Goal: Information Seeking & Learning: Check status

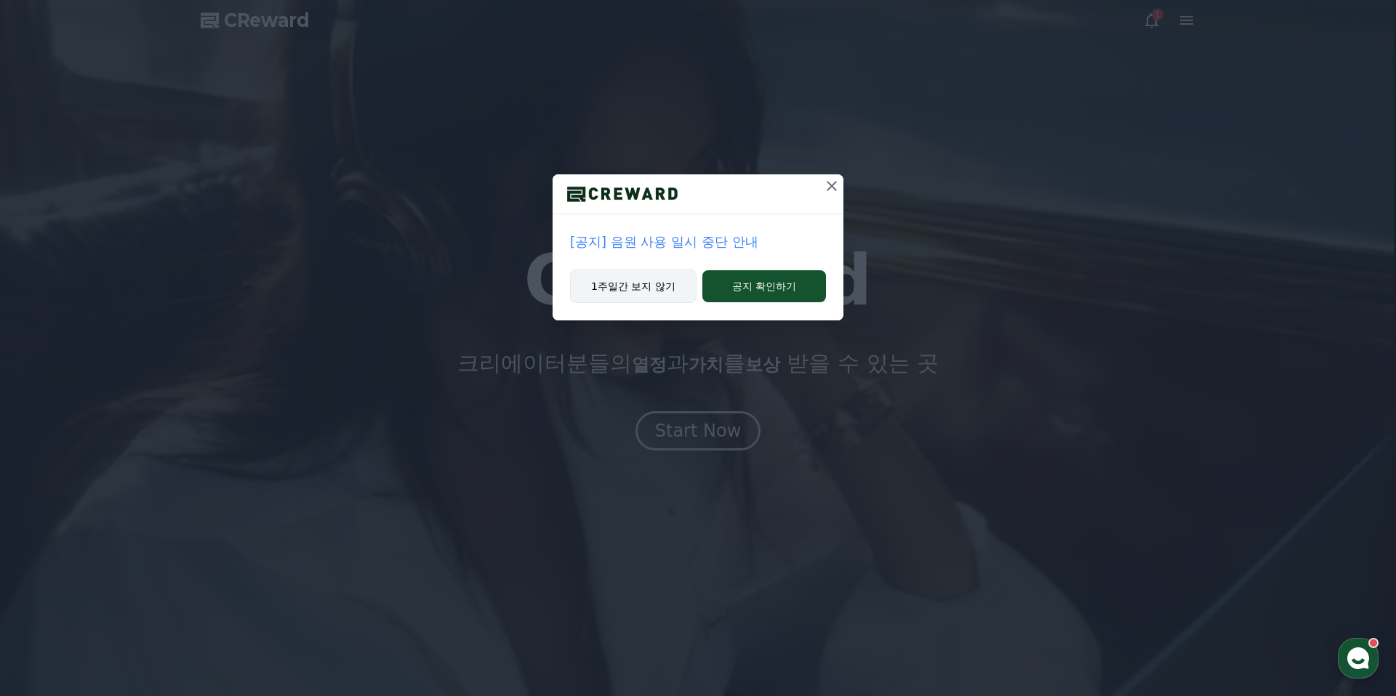
click at [672, 291] on button "1주일간 보지 않기" at bounding box center [633, 286] width 126 height 33
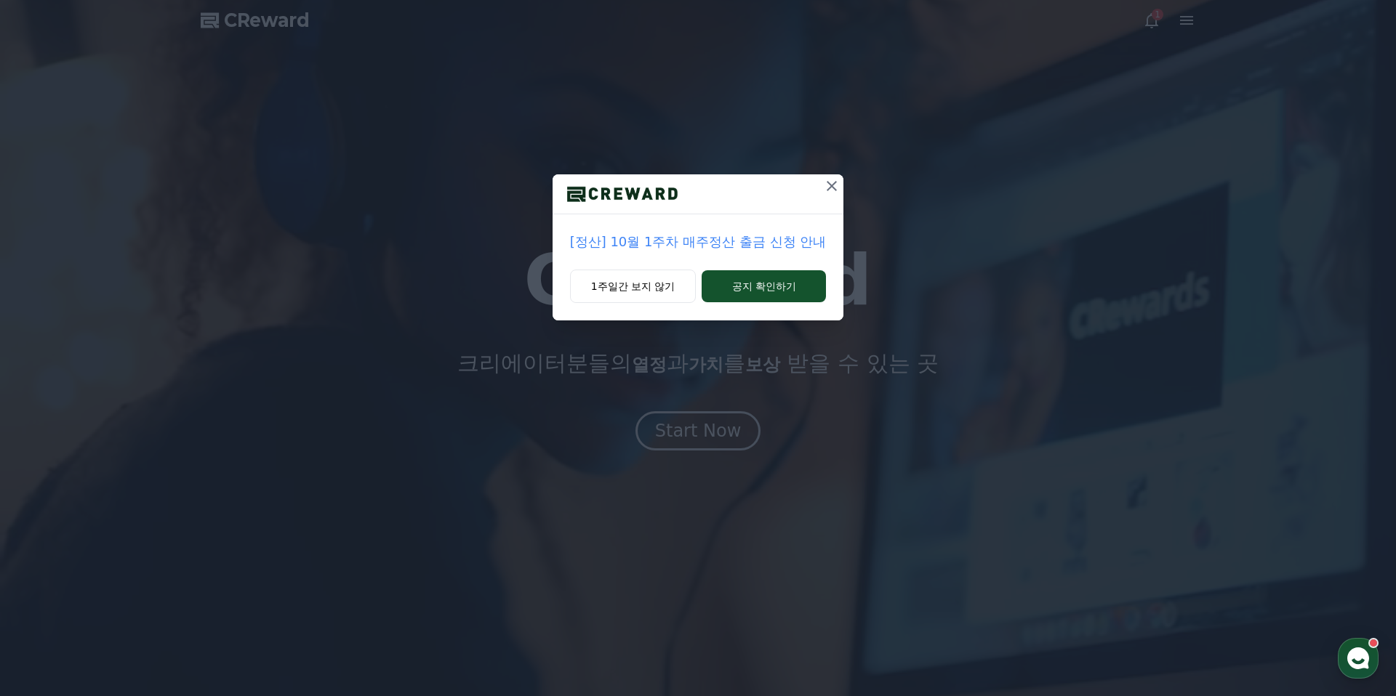
click at [836, 191] on icon at bounding box center [831, 185] width 17 height 17
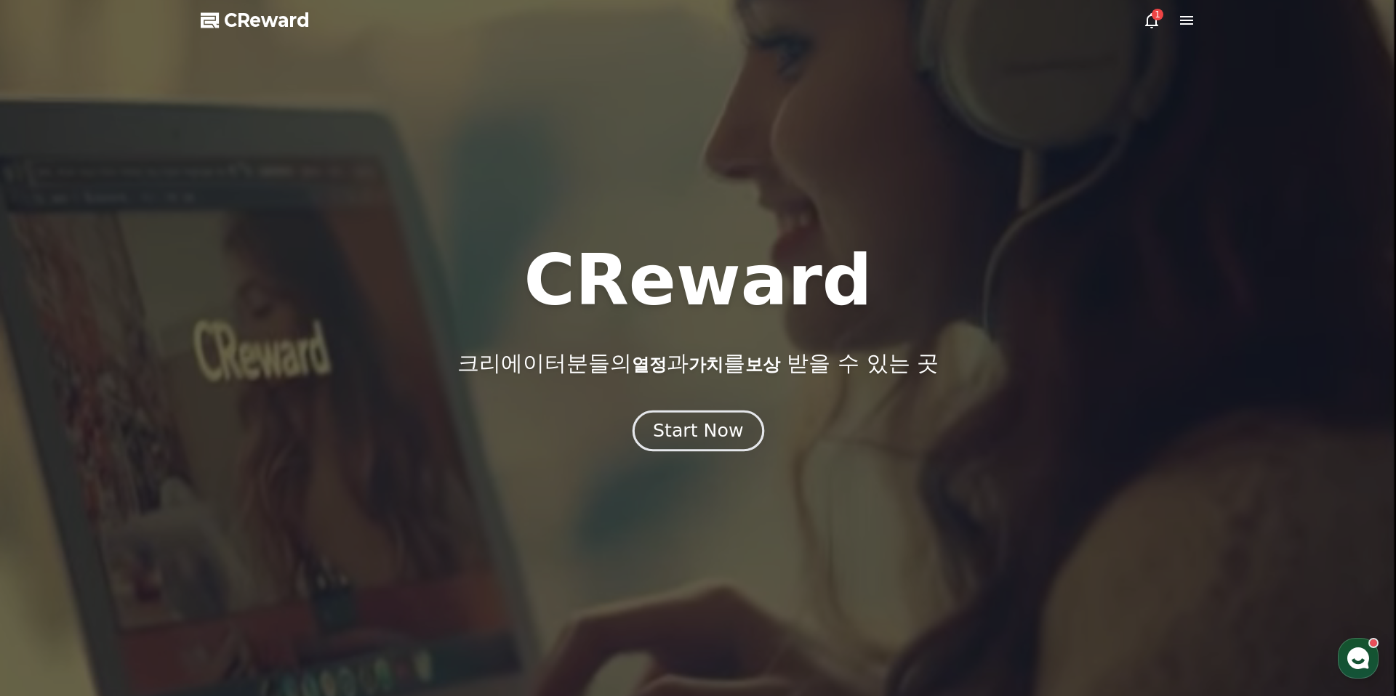
click at [712, 430] on div "Start Now" at bounding box center [698, 431] width 90 height 25
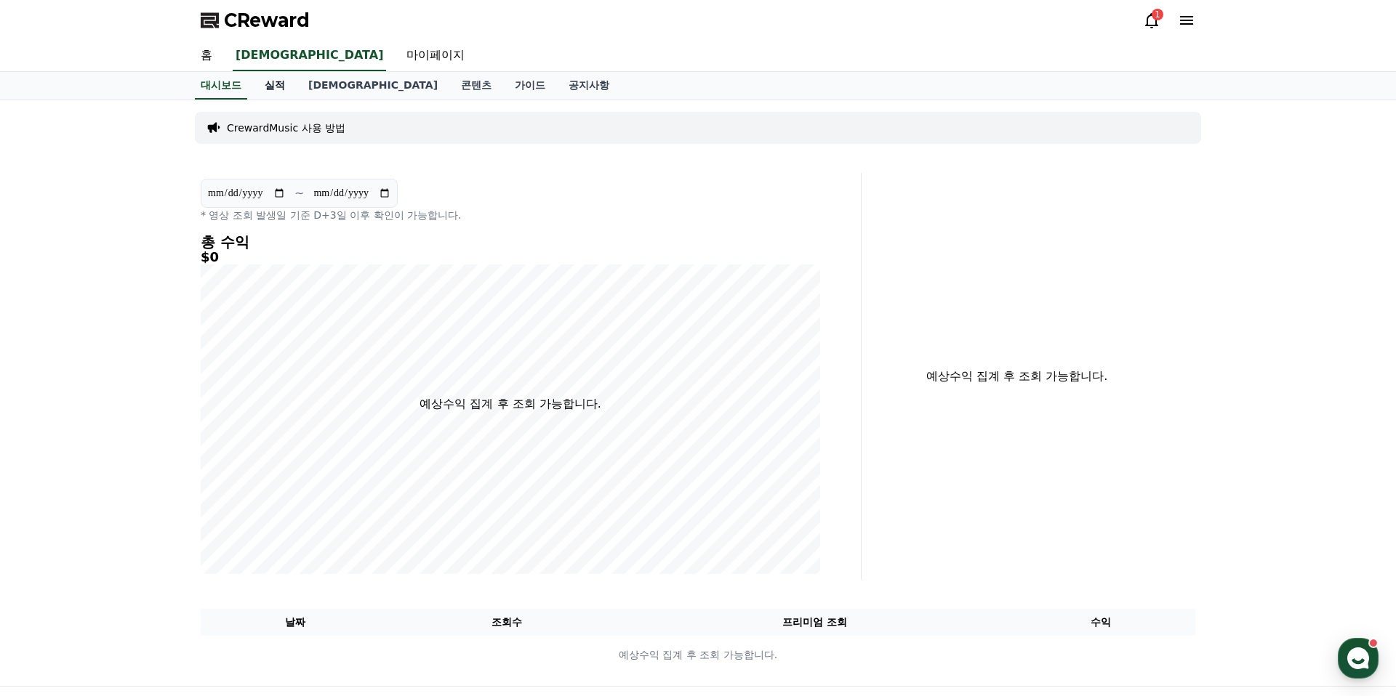
click at [275, 84] on link "실적" at bounding box center [275, 86] width 44 height 28
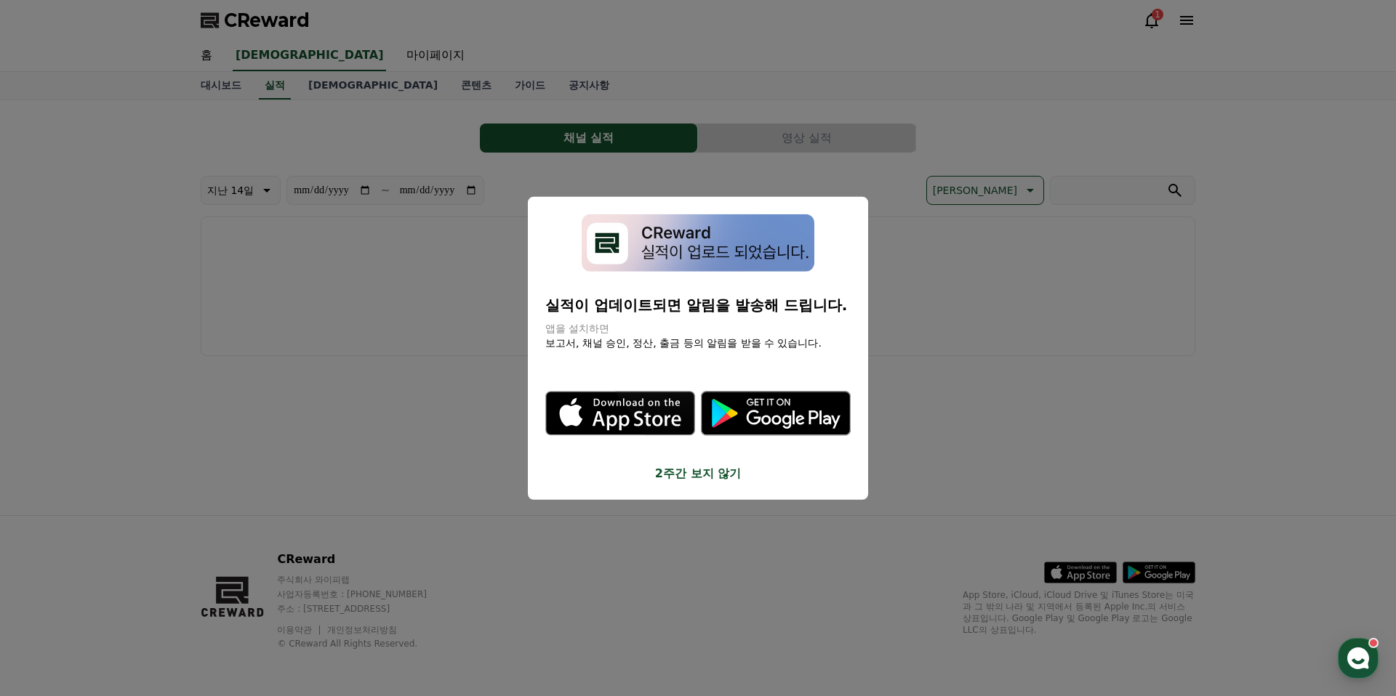
click at [310, 86] on button "close modal" at bounding box center [698, 348] width 1396 height 696
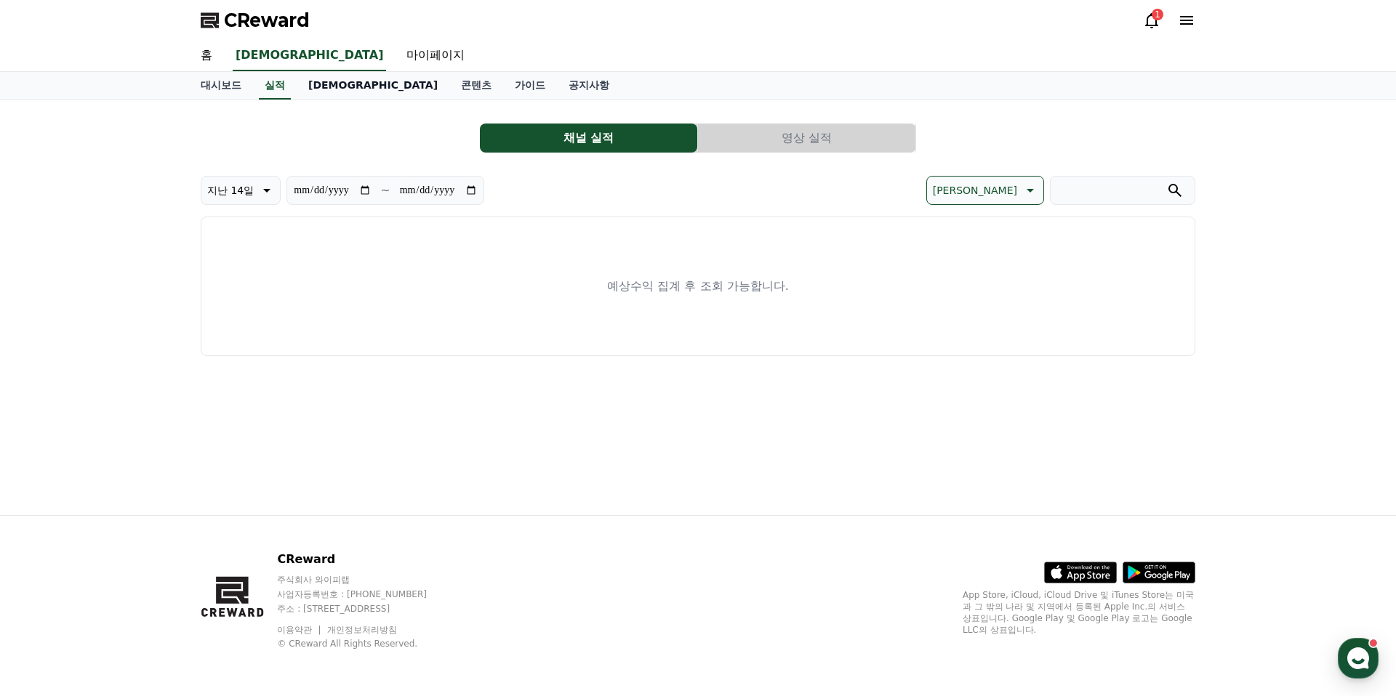
click at [311, 81] on link "[DEMOGRAPHIC_DATA]" at bounding box center [373, 86] width 153 height 28
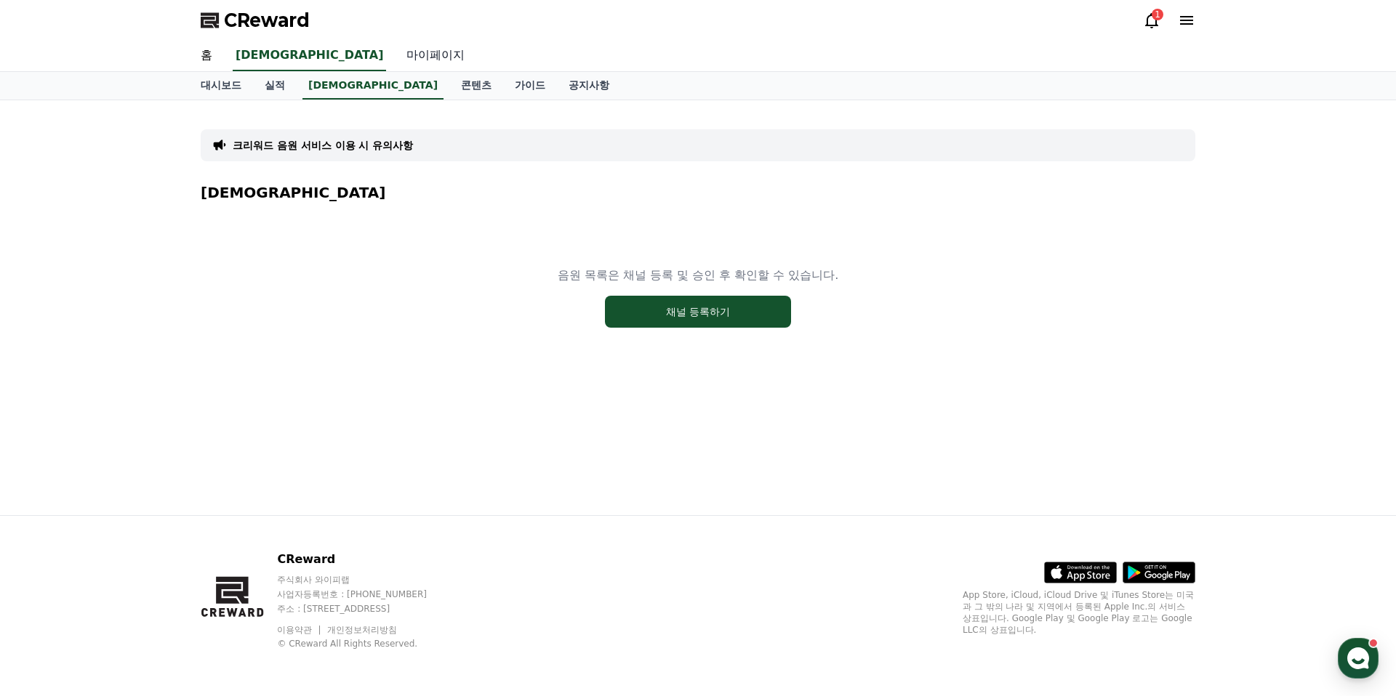
click at [395, 64] on link "마이페이지" at bounding box center [435, 56] width 81 height 31
select select "**********"
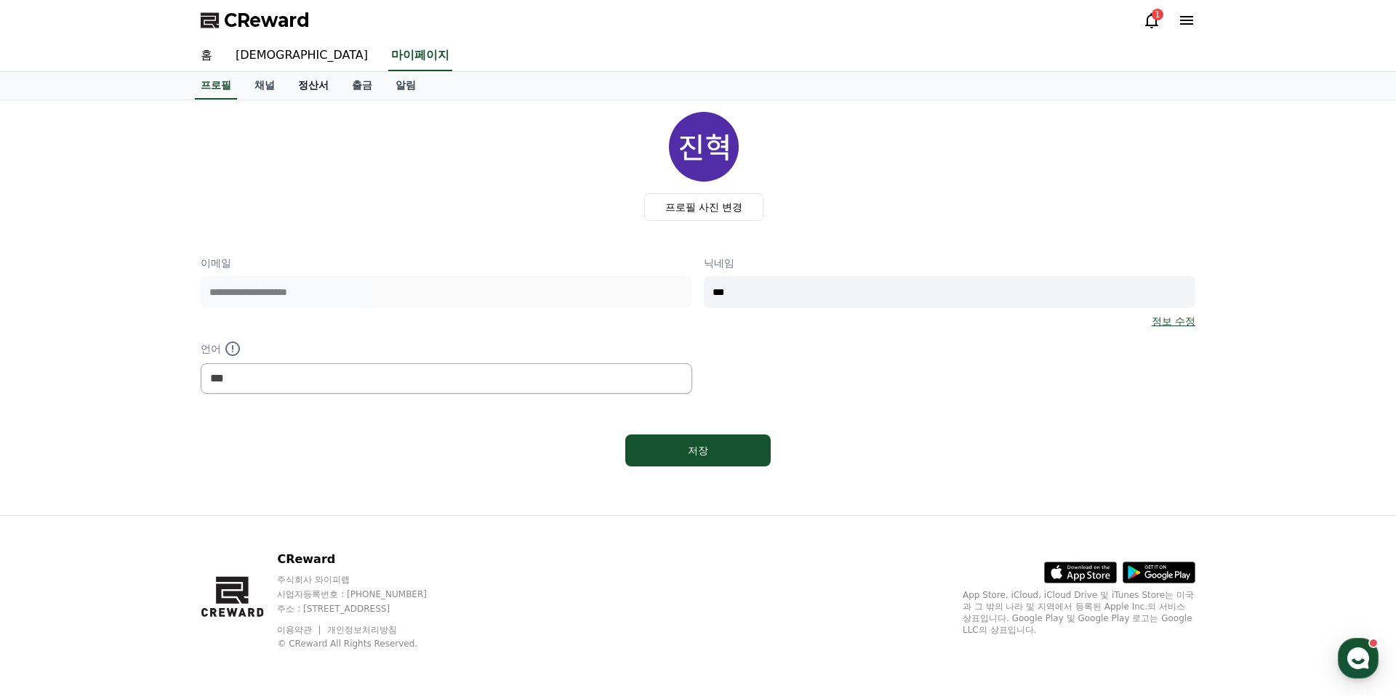
click at [308, 82] on link "정산서" at bounding box center [313, 86] width 54 height 28
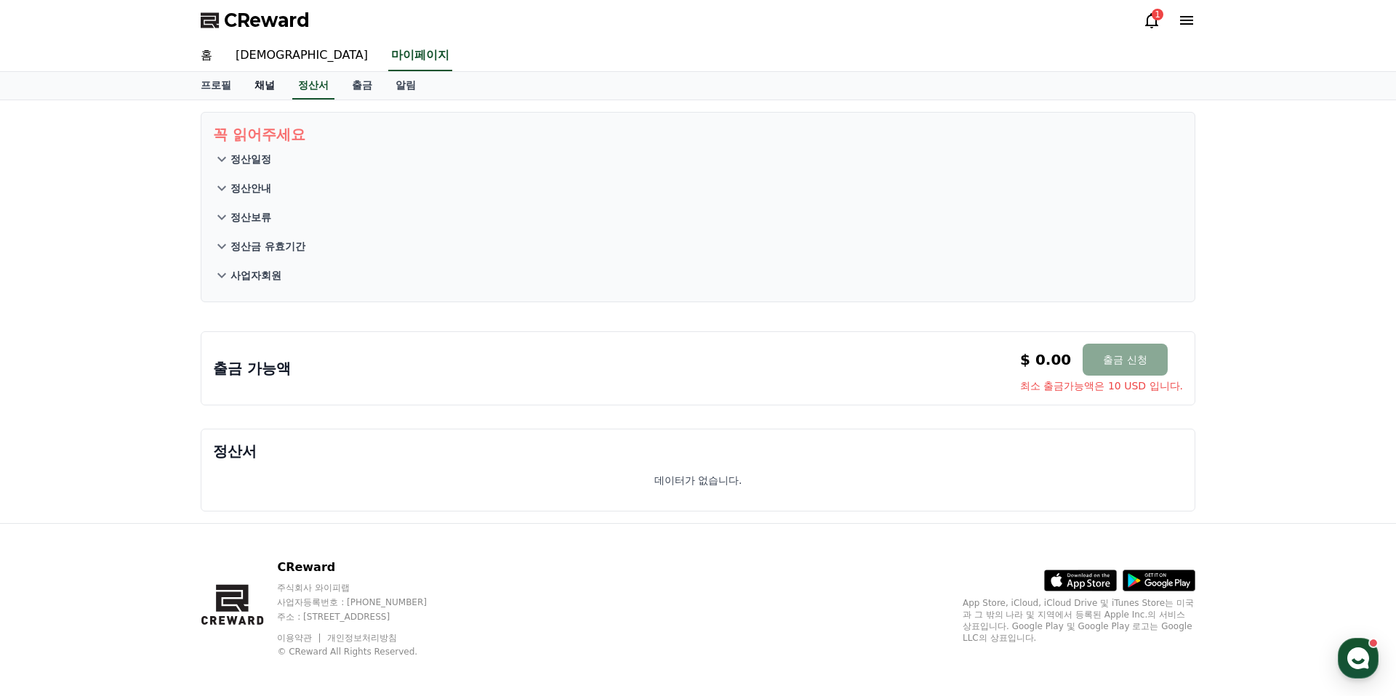
click at [264, 86] on link "채널" at bounding box center [265, 86] width 44 height 28
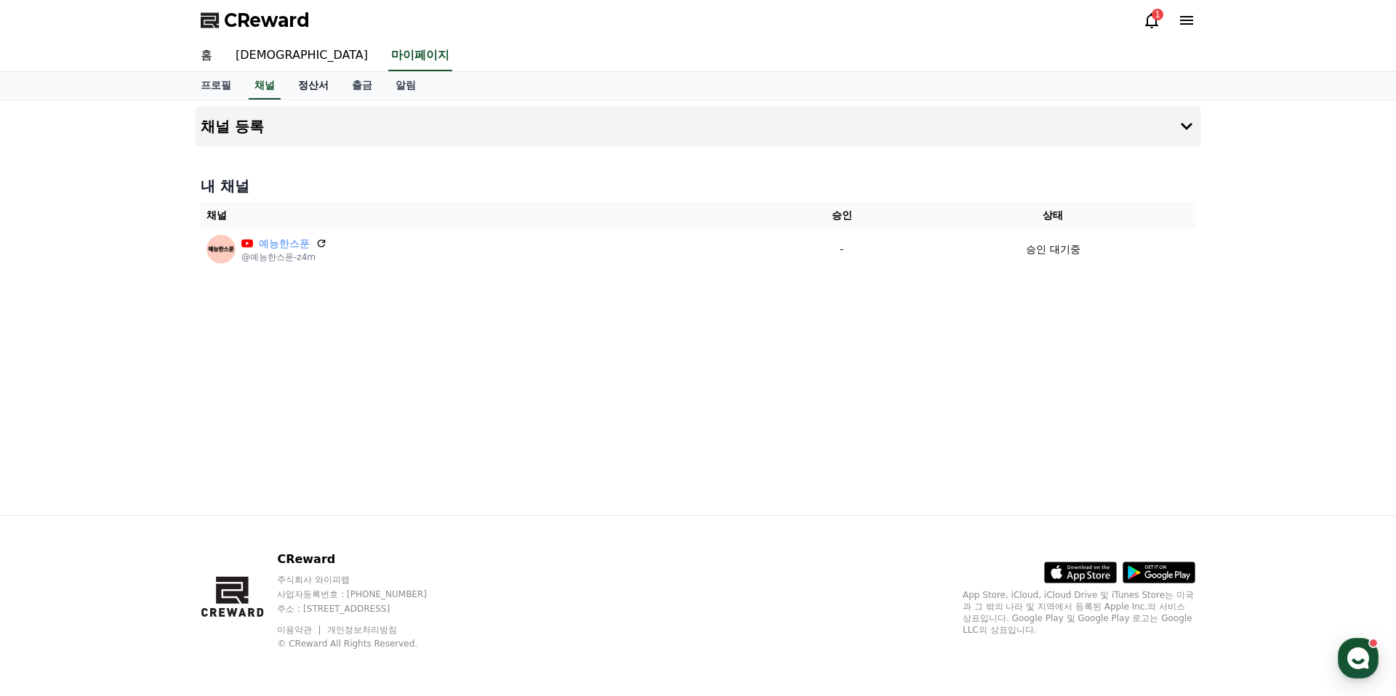
click at [304, 83] on link "정산서" at bounding box center [313, 86] width 54 height 28
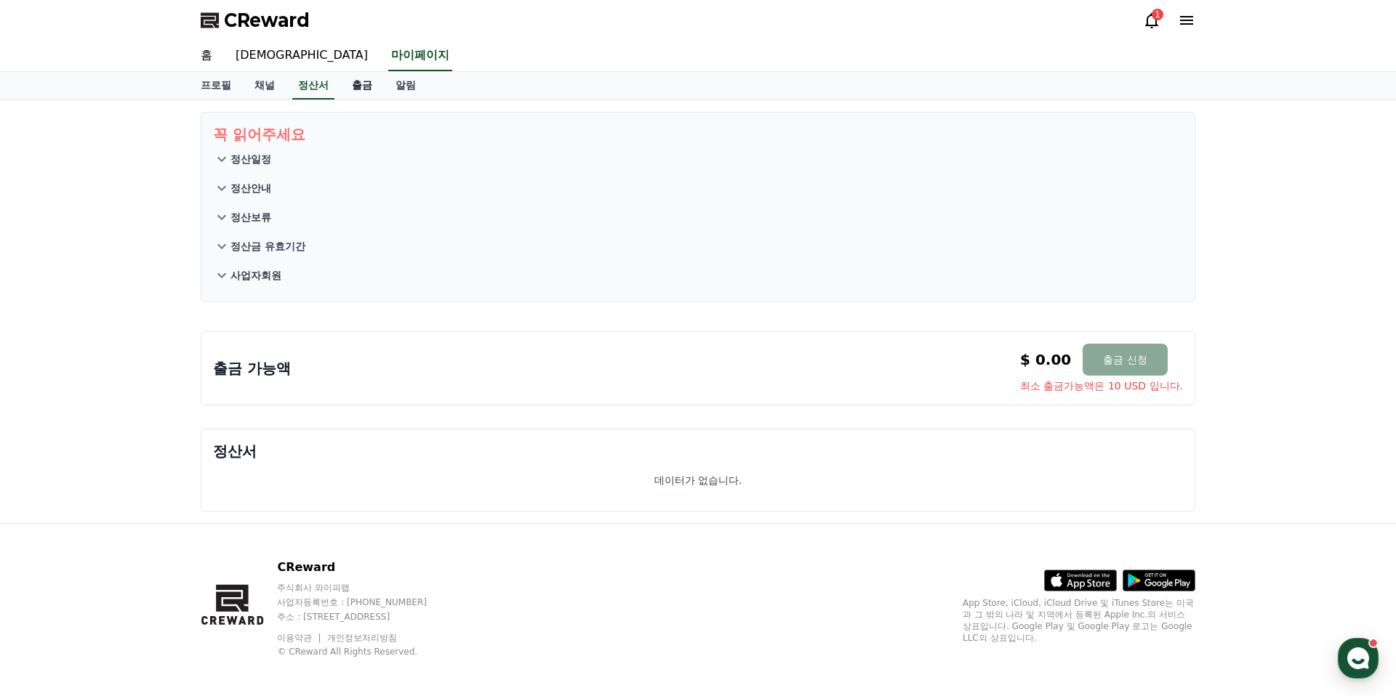
click at [347, 81] on link "출금" at bounding box center [362, 86] width 44 height 28
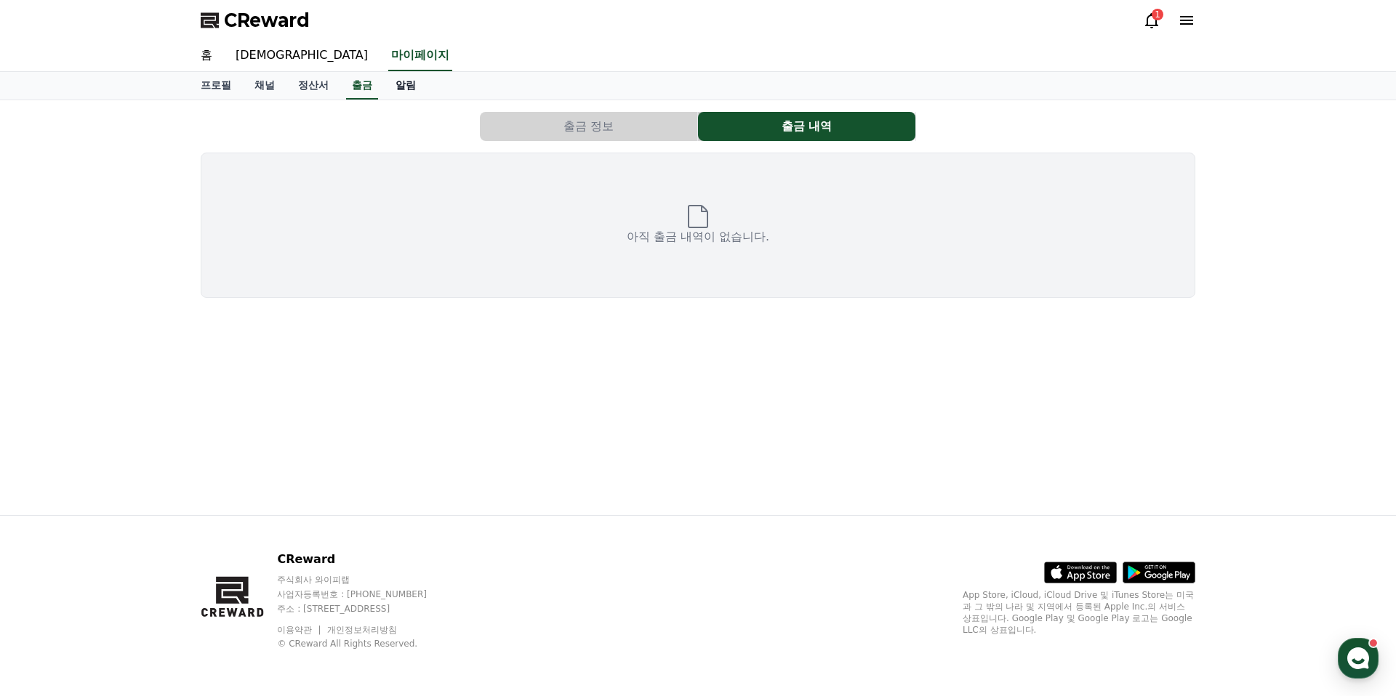
click at [384, 80] on link "알림" at bounding box center [406, 86] width 44 height 28
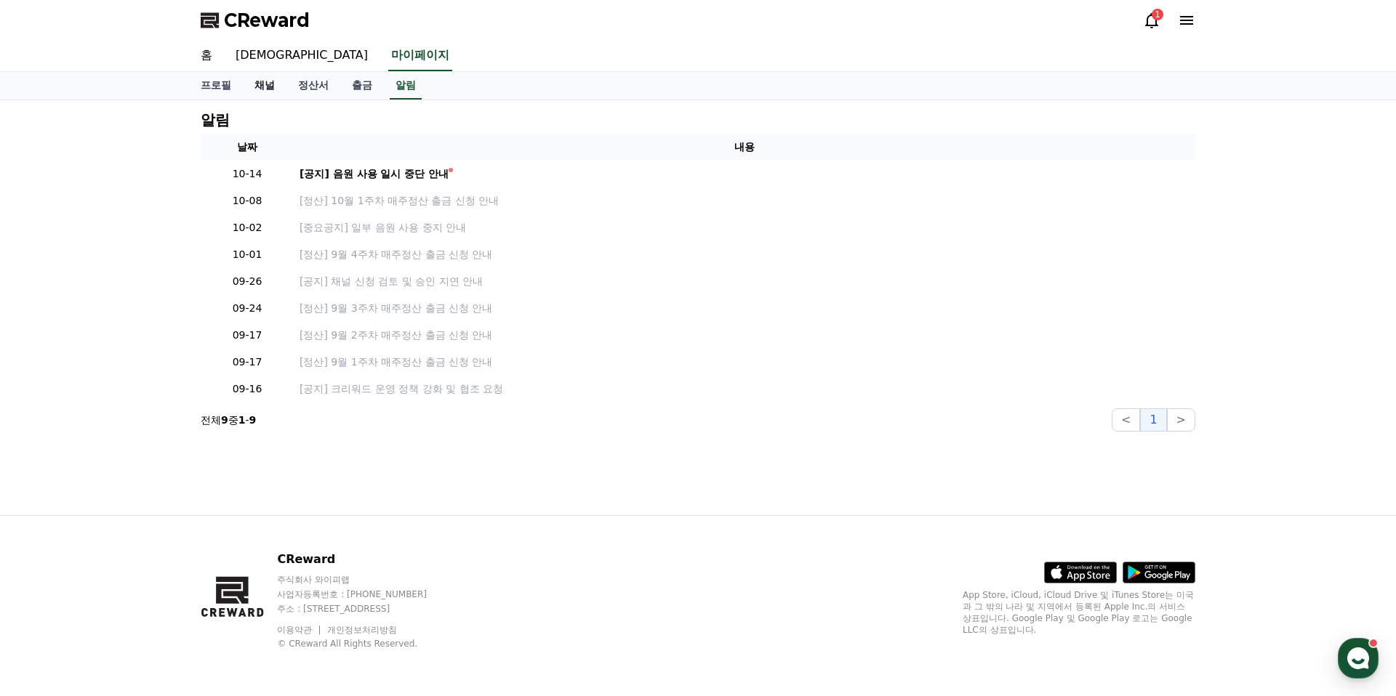
click at [265, 84] on link "채널" at bounding box center [265, 86] width 44 height 28
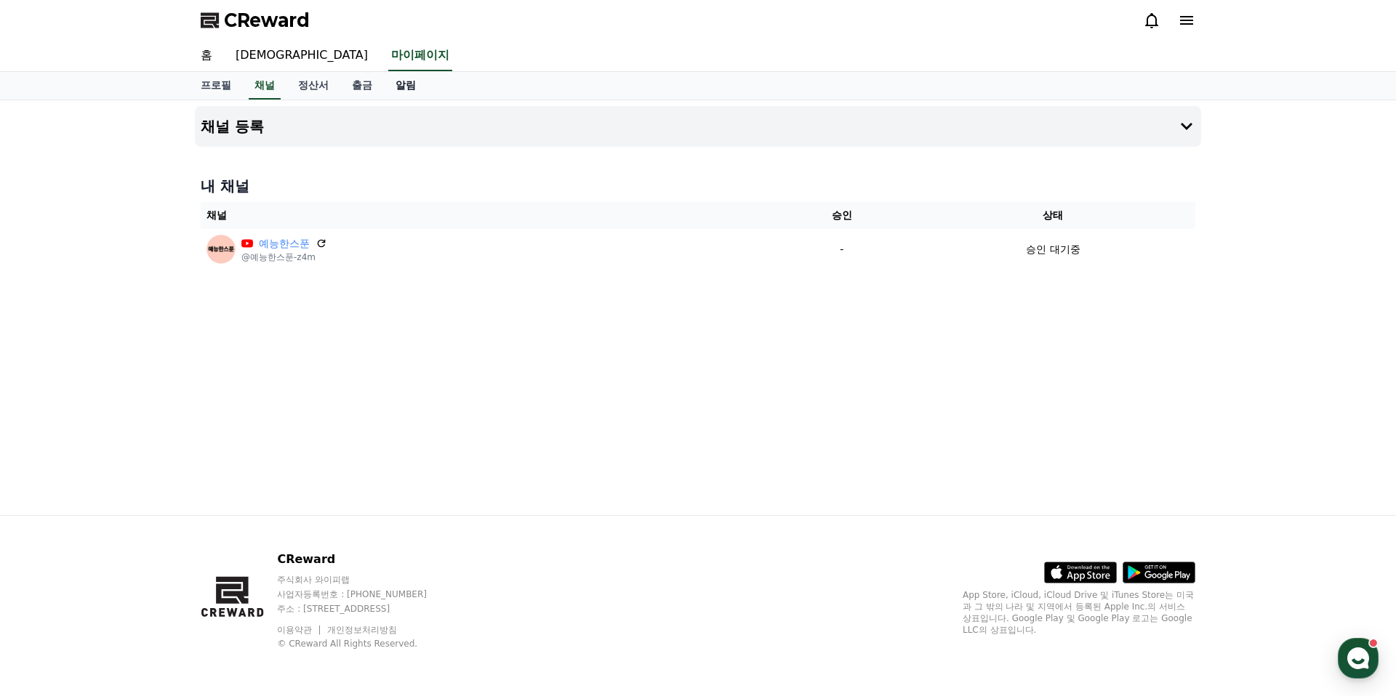
click at [384, 91] on link "알림" at bounding box center [406, 86] width 44 height 28
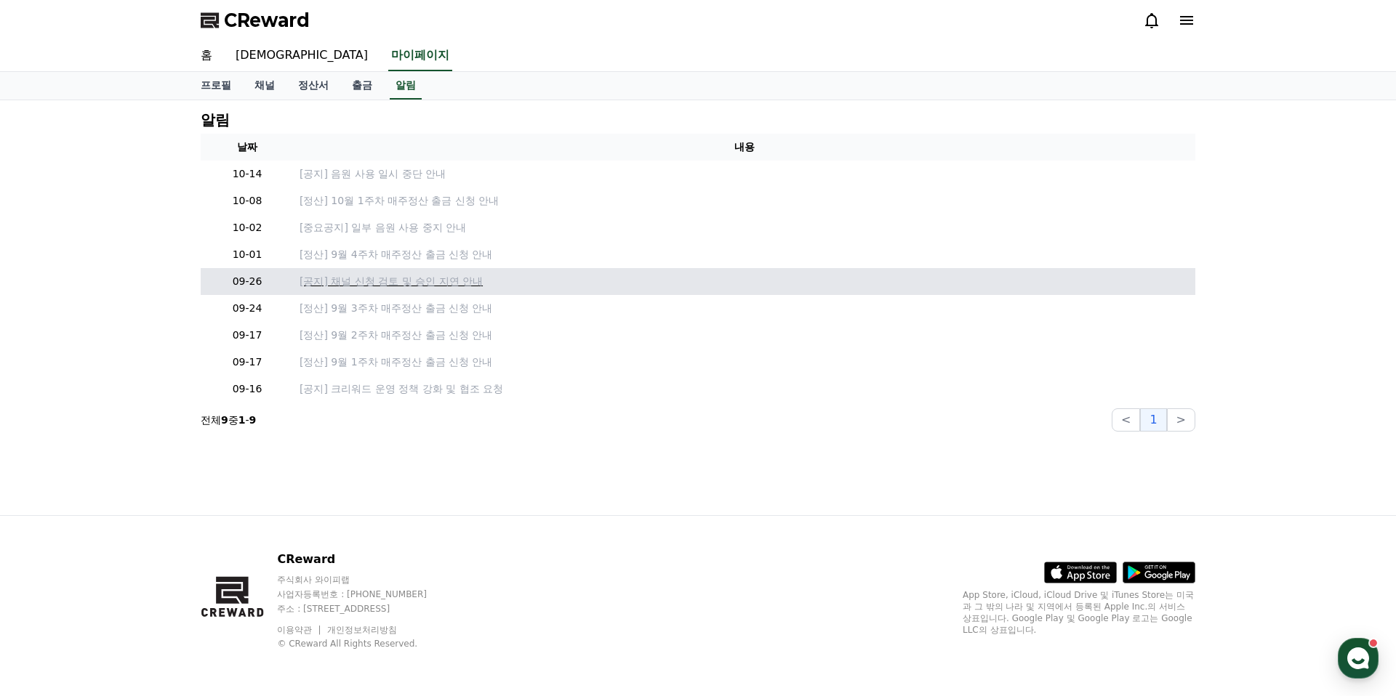
click at [353, 286] on p "[공지] 채널 신청 검토 및 승인 지연 안내" at bounding box center [744, 281] width 890 height 15
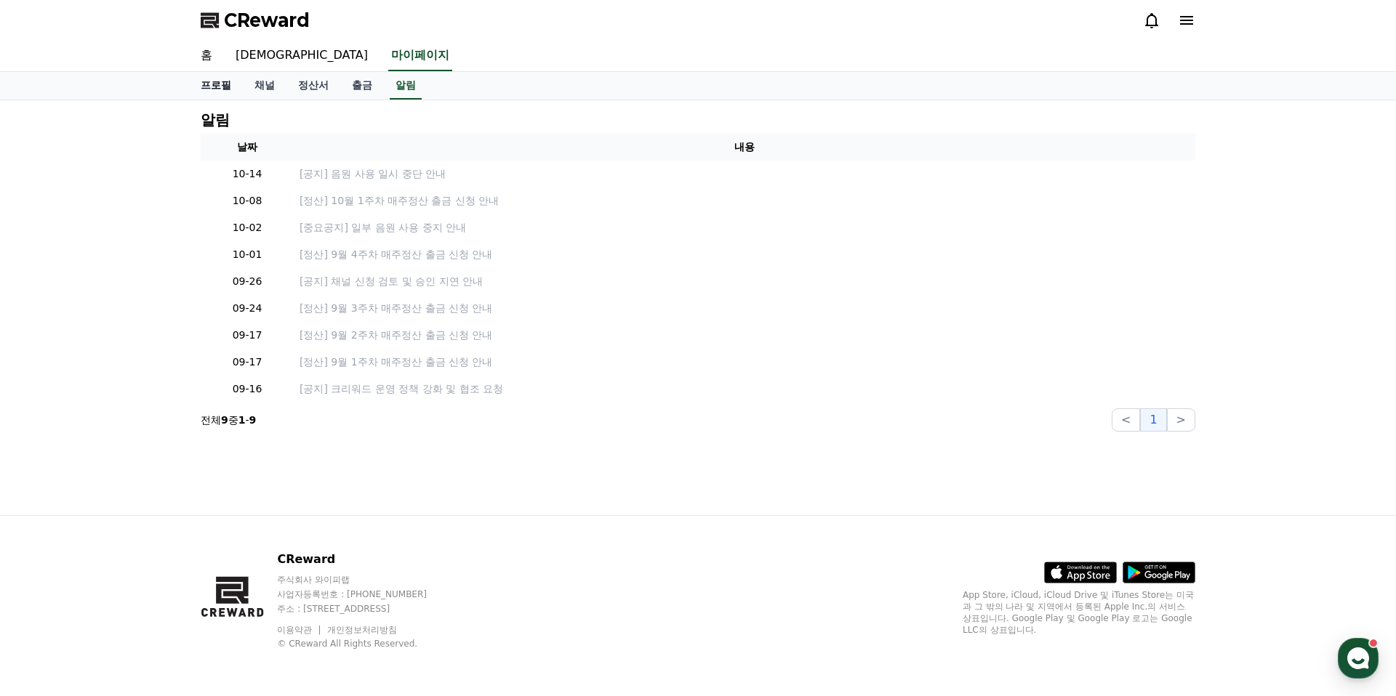
click at [208, 80] on link "프로필" at bounding box center [216, 86] width 54 height 28
select select "**********"
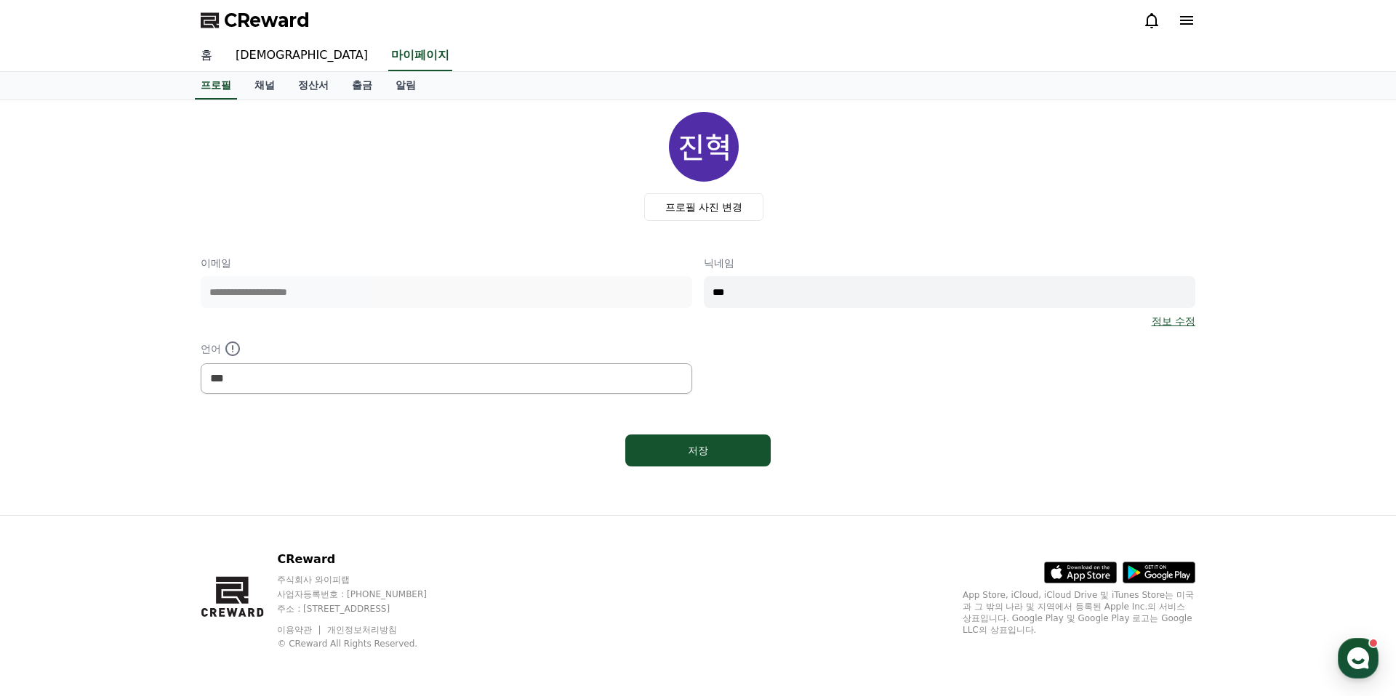
click at [195, 53] on link "홈" at bounding box center [206, 56] width 35 height 31
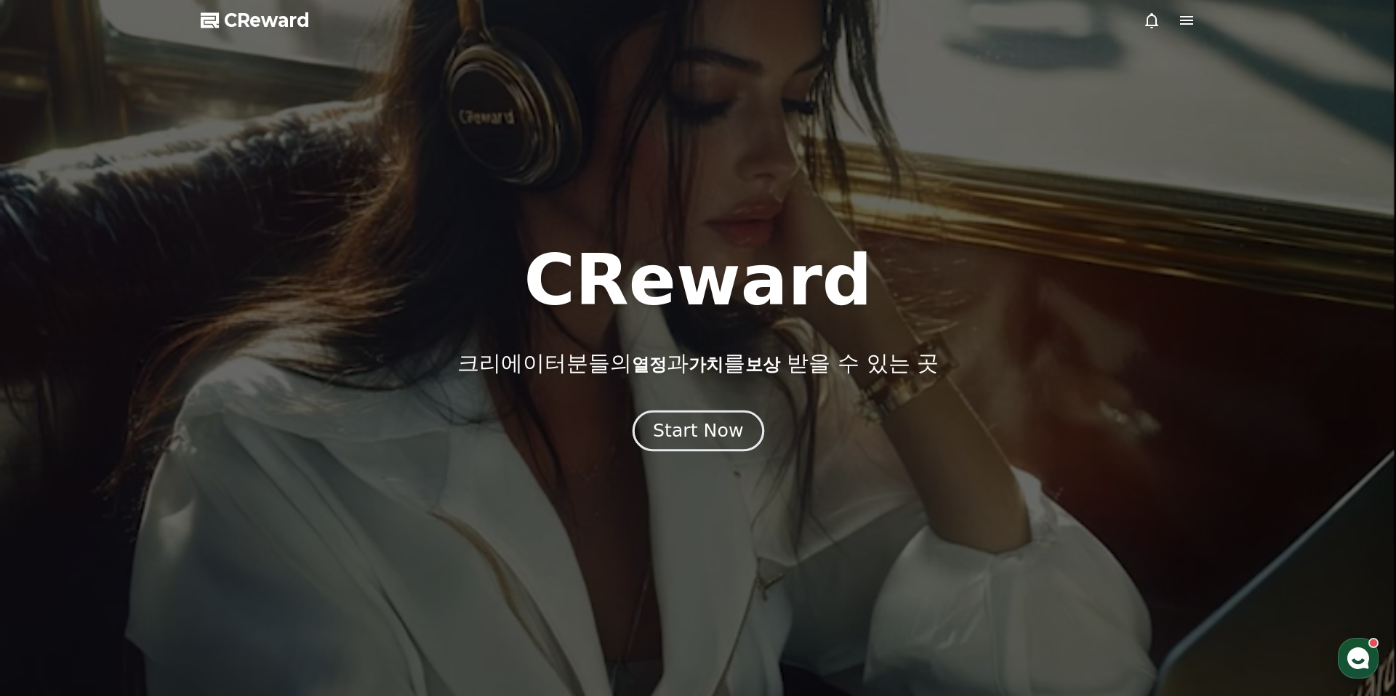
click at [686, 433] on div "Start Now" at bounding box center [698, 431] width 90 height 25
